Goal: Information Seeking & Learning: Find specific fact

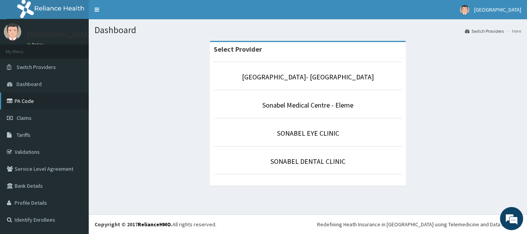
click at [26, 99] on link "PA Code" at bounding box center [44, 101] width 89 height 17
click at [26, 115] on span "Claims" at bounding box center [24, 118] width 15 height 7
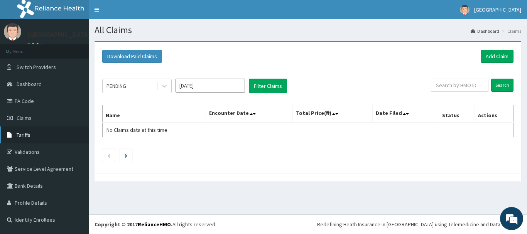
click at [38, 132] on link "Tariffs" at bounding box center [44, 135] width 89 height 17
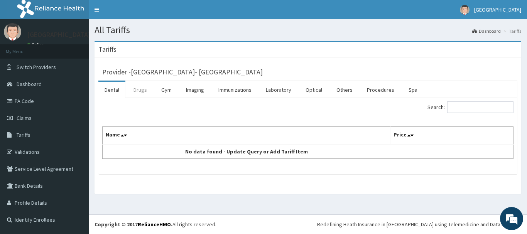
click at [136, 86] on link "Drugs" at bounding box center [140, 90] width 26 height 16
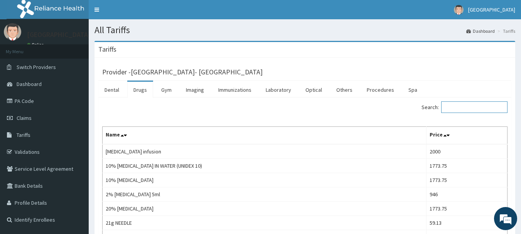
click at [485, 103] on input "Search:" at bounding box center [475, 108] width 66 height 12
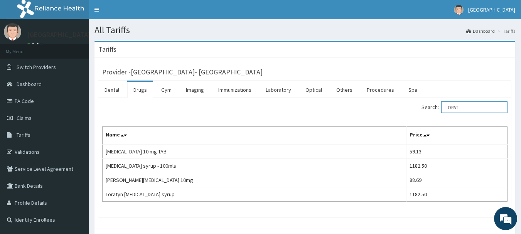
click at [465, 106] on input "LORAT" at bounding box center [475, 108] width 66 height 12
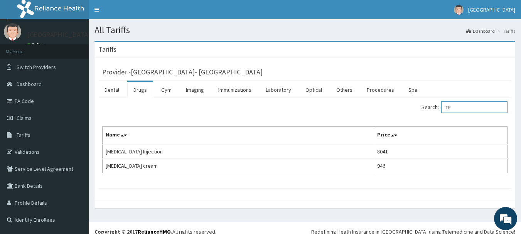
type input "T"
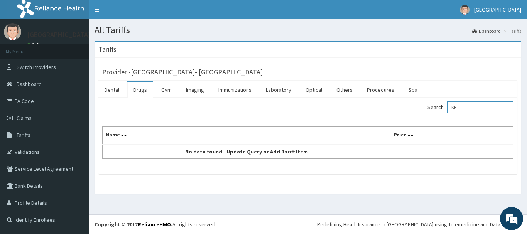
type input "K"
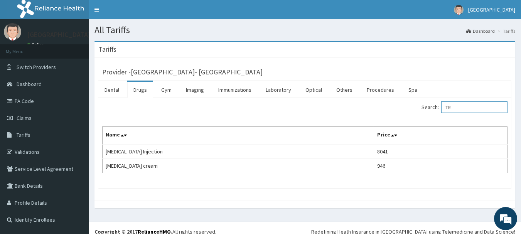
type input "T"
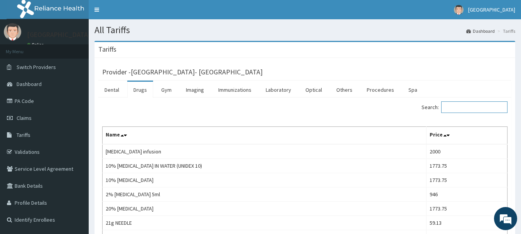
click at [458, 108] on input "Search:" at bounding box center [475, 108] width 66 height 12
click at [459, 107] on input "Search:" at bounding box center [475, 108] width 66 height 12
